Goal: Transaction & Acquisition: Book appointment/travel/reservation

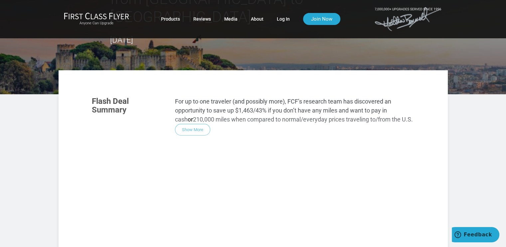
scroll to position [67, 0]
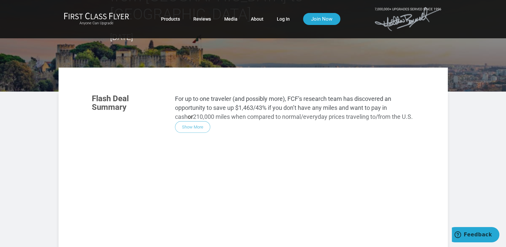
click at [203, 109] on div "Flash Deal Summary For up to one traveler (and possibly more), FCF’s research t…" at bounding box center [253, 178] width 336 height 181
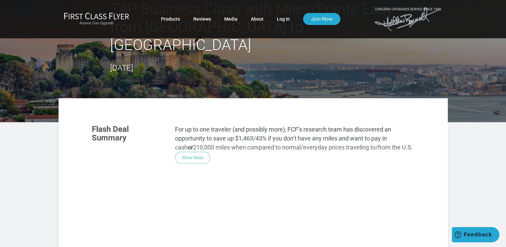
scroll to position [33, 0]
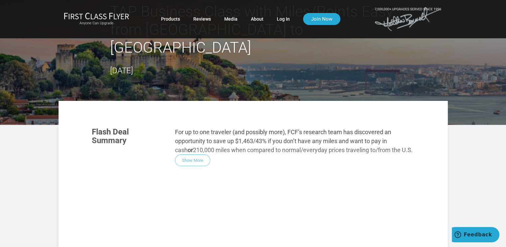
click at [194, 141] on div "Flash Deal Summary For up to one traveler (and possibly more), FCF’s research t…" at bounding box center [253, 211] width 336 height 181
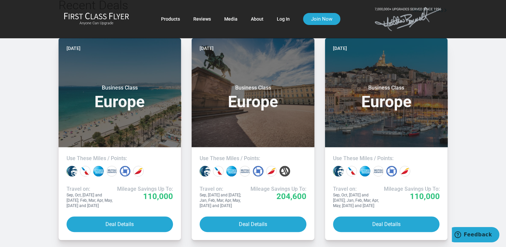
scroll to position [533, 0]
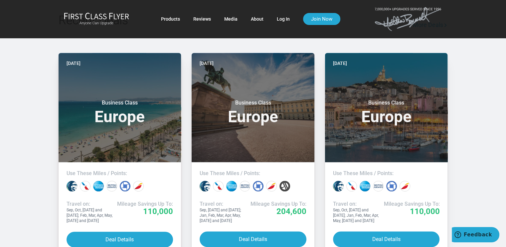
click at [112, 232] on button "Deal Details" at bounding box center [120, 240] width 107 height 16
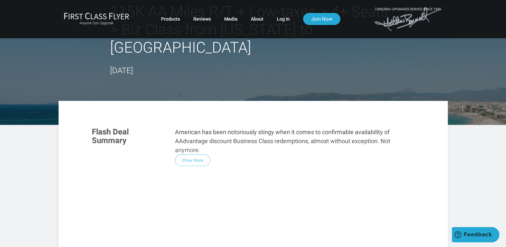
click at [188, 161] on div "Flash Deal Summary American has been notoriously stingy when it comes to confir…" at bounding box center [253, 211] width 336 height 181
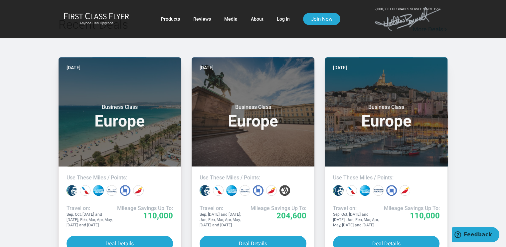
scroll to position [566, 0]
